Goal: Task Accomplishment & Management: Manage account settings

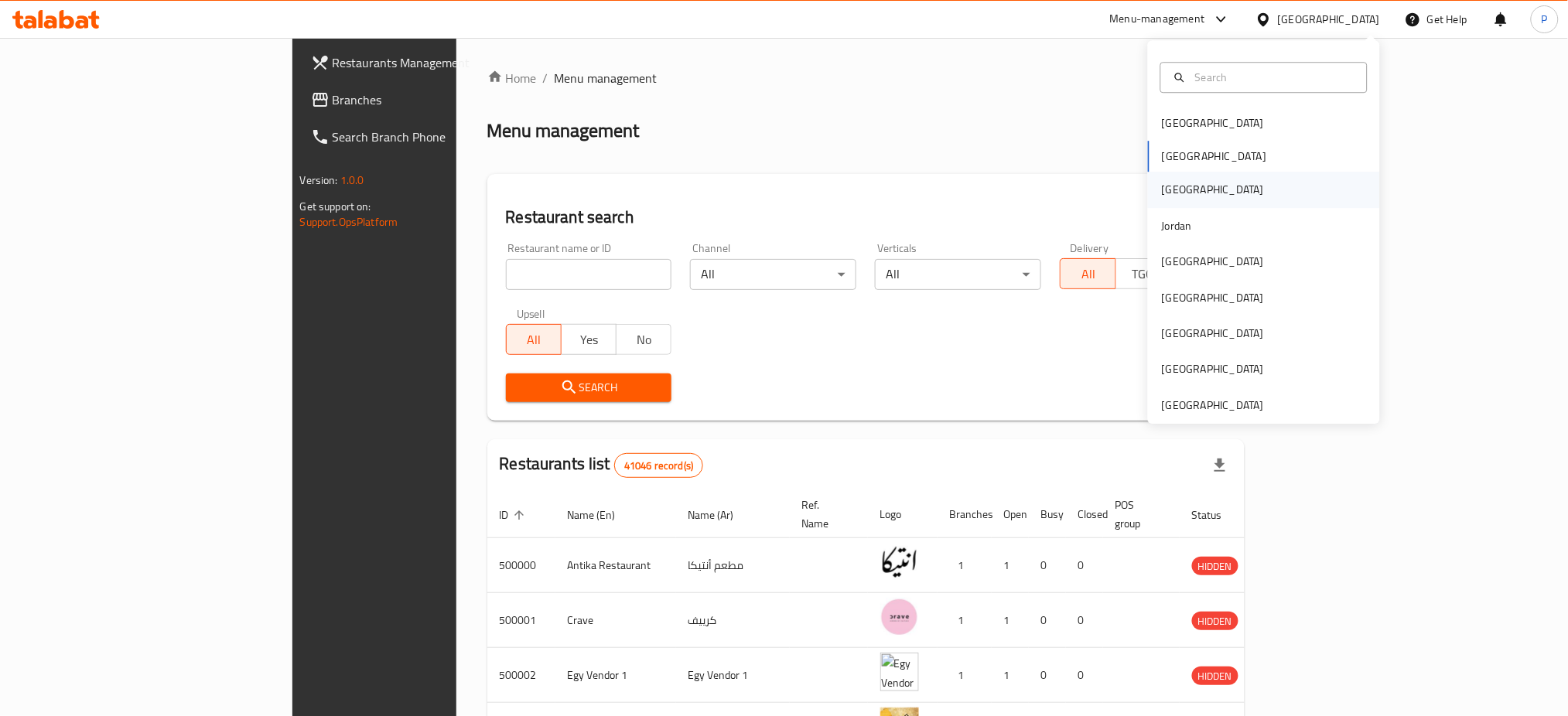
click at [1190, 199] on div "[GEOGRAPHIC_DATA]" at bounding box center [1264, 190] width 232 height 36
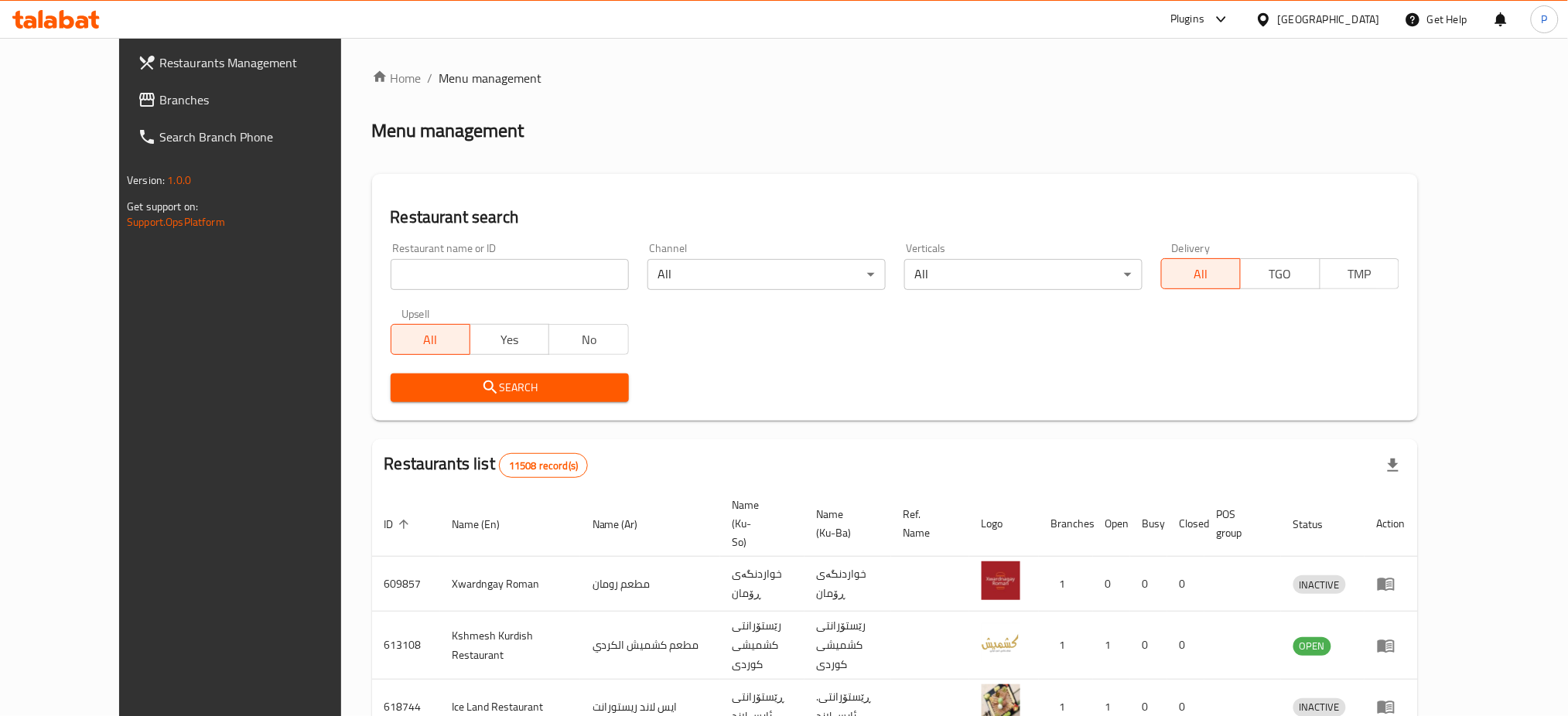
drag, startPoint x: 436, startPoint y: 291, endPoint x: 439, endPoint y: 282, distance: 9.5
click at [439, 283] on div "Restaurant name or ID Restaurant name or ID" at bounding box center [510, 266] width 257 height 66
click at [441, 281] on input "search" at bounding box center [510, 274] width 238 height 31
paste input "Sky Barbar"
type input "Sky Barbar"
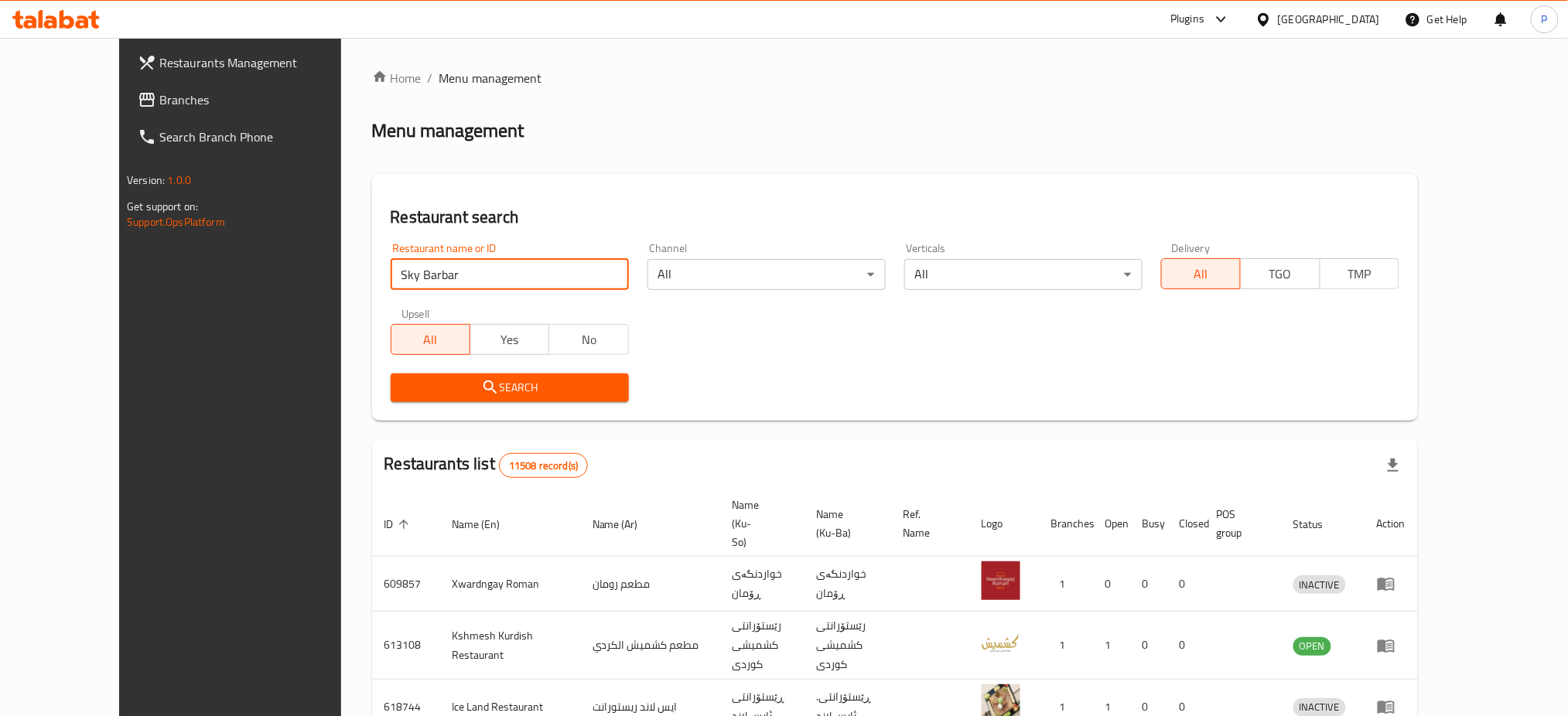
click button "Search" at bounding box center [510, 387] width 238 height 29
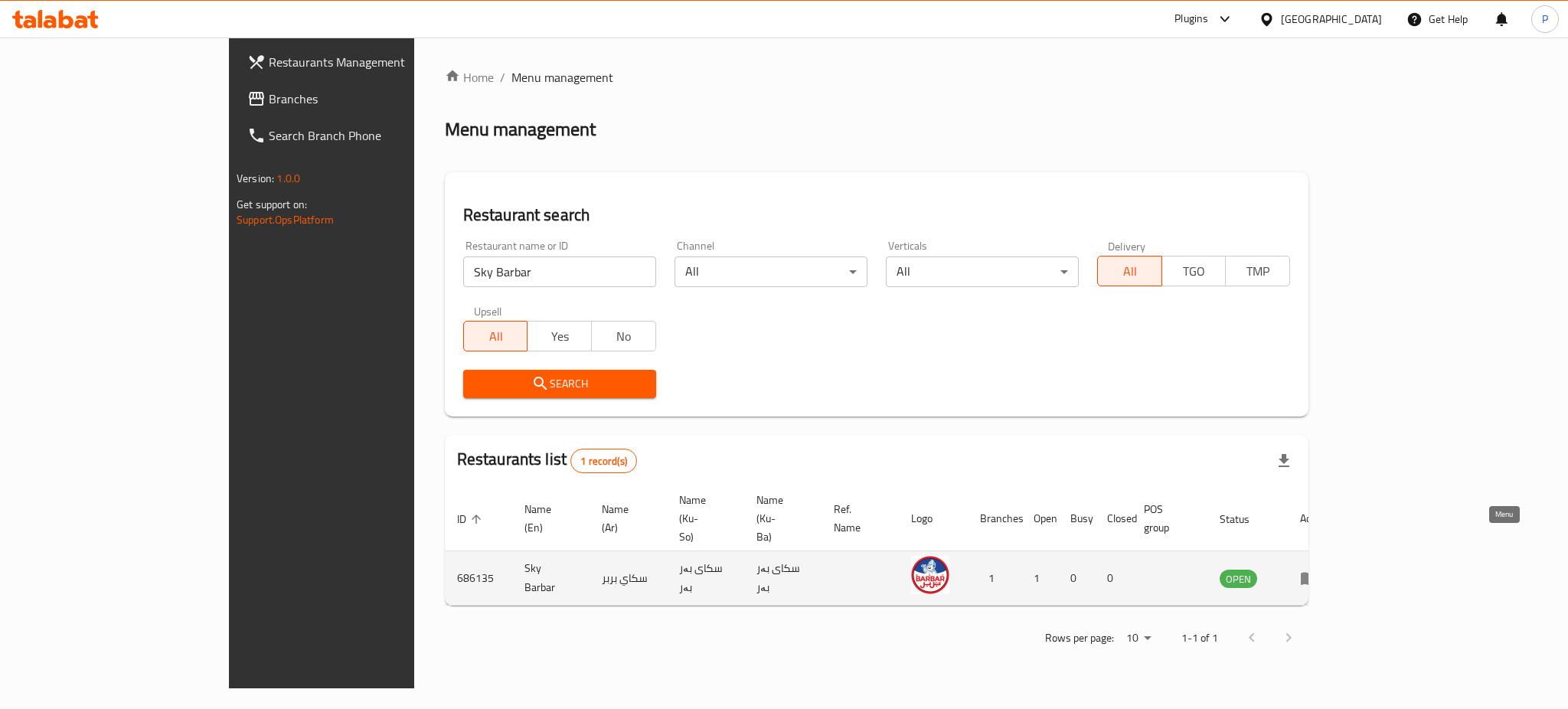
click at [1317, 573] on icon "enhanced table" at bounding box center [1308, 579] width 16 height 13
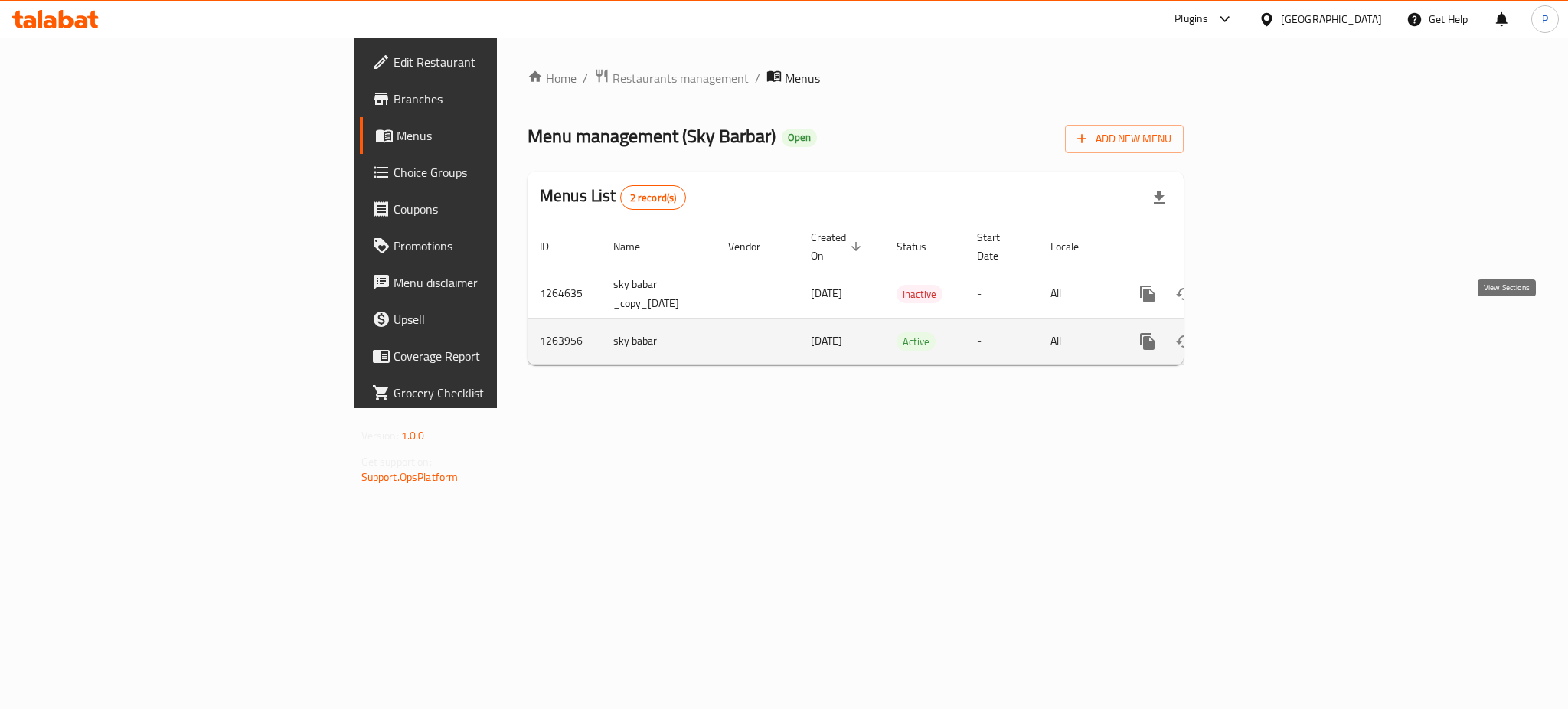
click at [1276, 323] on link "enhanced table" at bounding box center [1257, 341] width 36 height 36
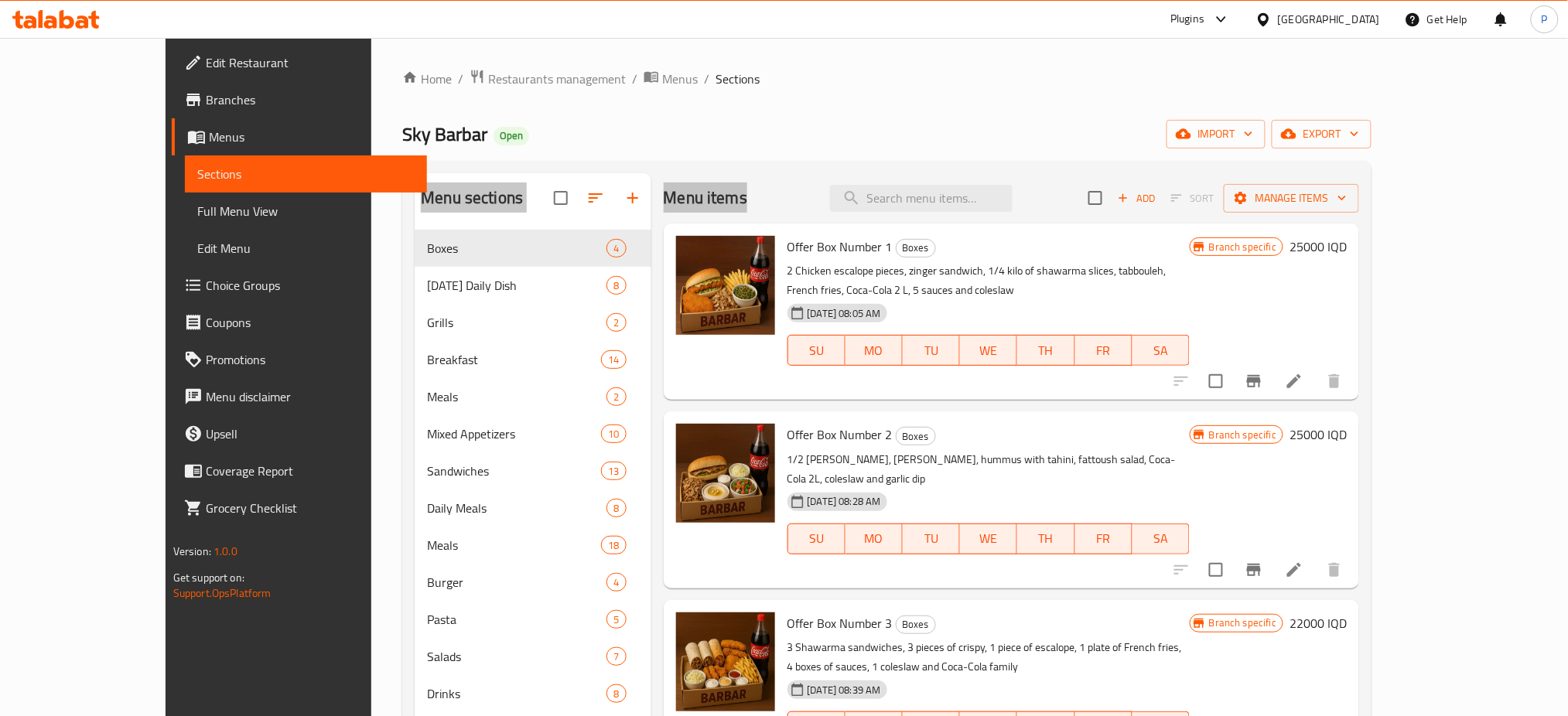
drag, startPoint x: 718, startPoint y: 149, endPoint x: 738, endPoint y: 147, distance: 20.1
click at [719, 147] on div "Home / Restaurants management / Menus / Sections Sky Barbar Open import export …" at bounding box center [887, 485] width 969 height 833
click at [811, 137] on div "Sky Barbar Open import export" at bounding box center [887, 134] width 969 height 29
click at [975, 183] on div "Menu items Add Sort Manage items" at bounding box center [1012, 198] width 696 height 50
click at [981, 198] on input "search" at bounding box center [921, 198] width 183 height 27
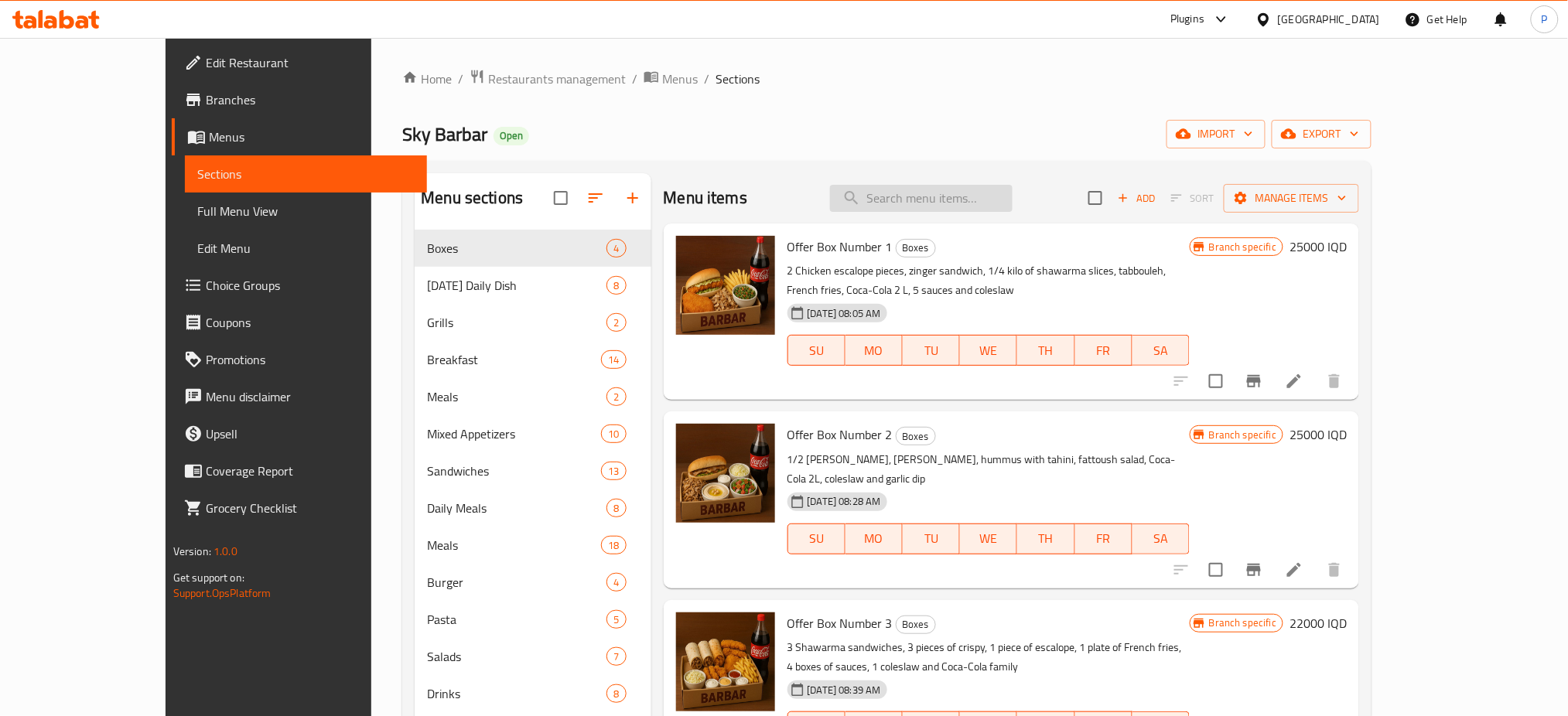
paste input "Meat Shawarma"
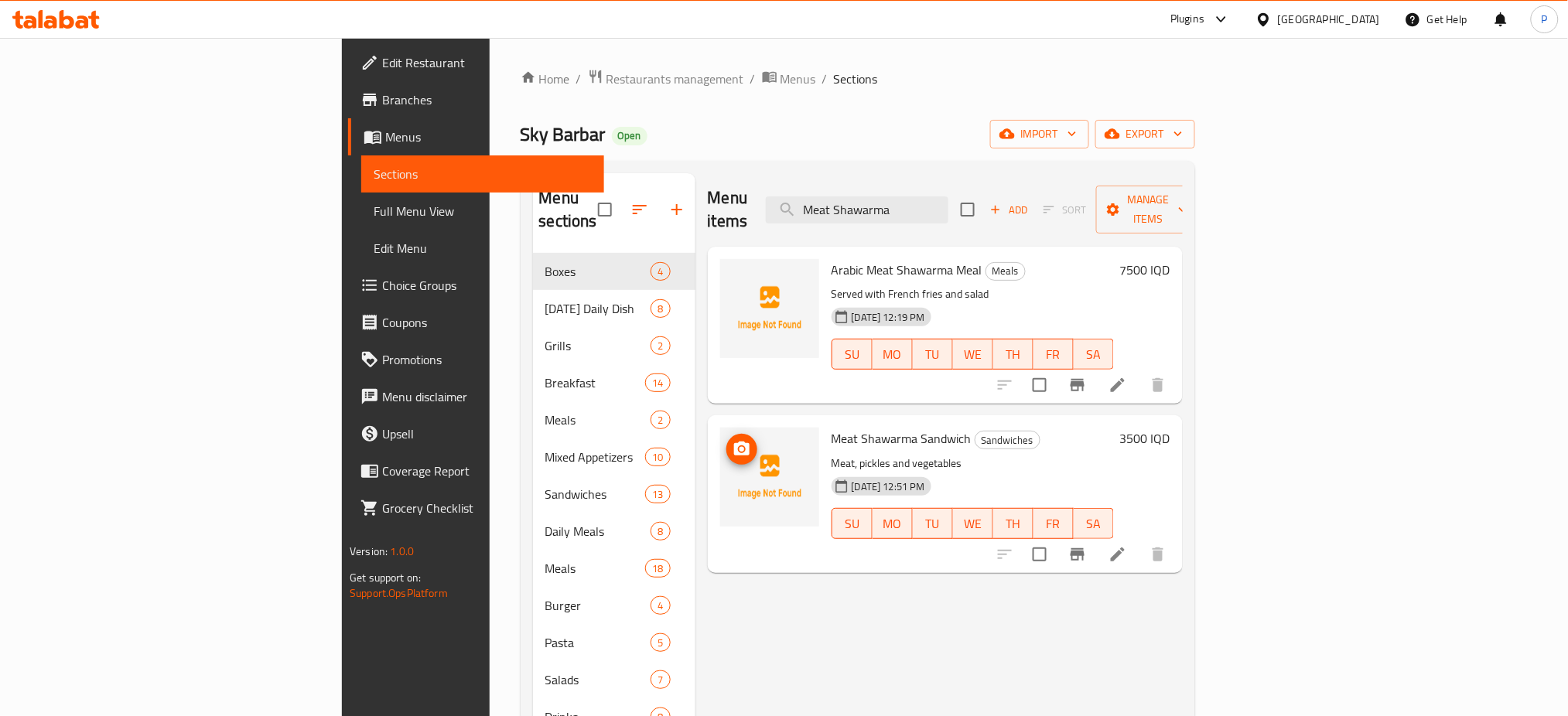
type input "Meat Shawarma"
click at [727, 440] on span "upload picture" at bounding box center [742, 448] width 31 height 18
